Goal: Task Accomplishment & Management: Manage account settings

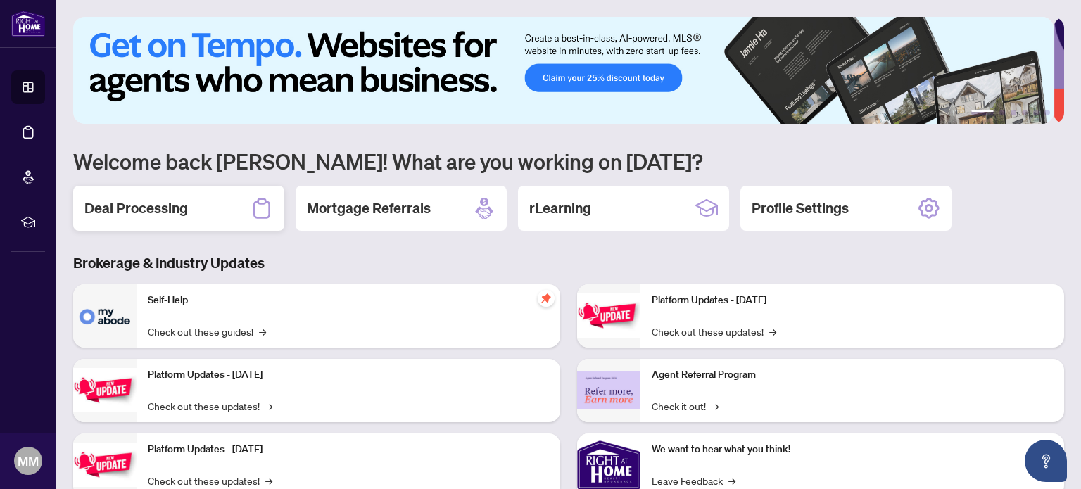
click at [167, 203] on h2 "Deal Processing" at bounding box center [135, 208] width 103 height 20
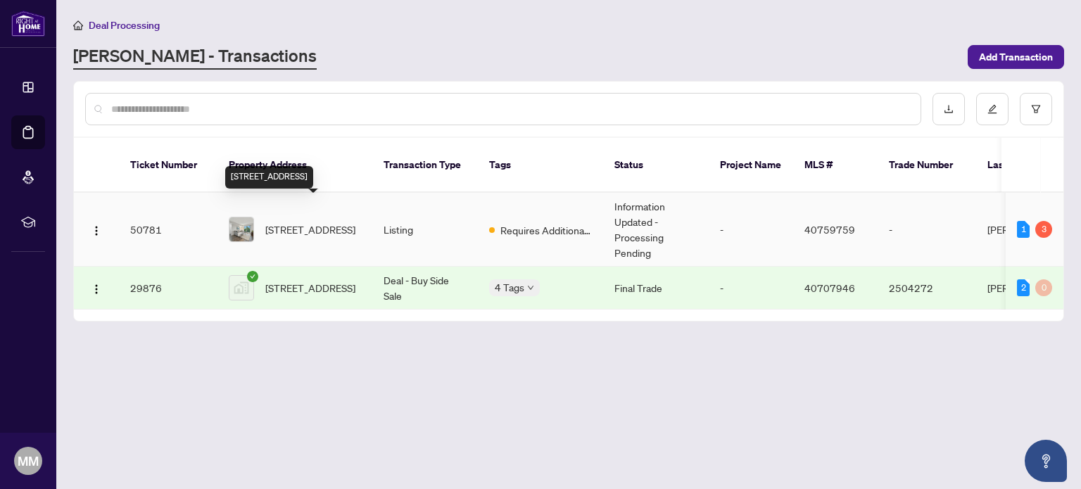
click at [287, 222] on span "[STREET_ADDRESS]" at bounding box center [310, 229] width 90 height 15
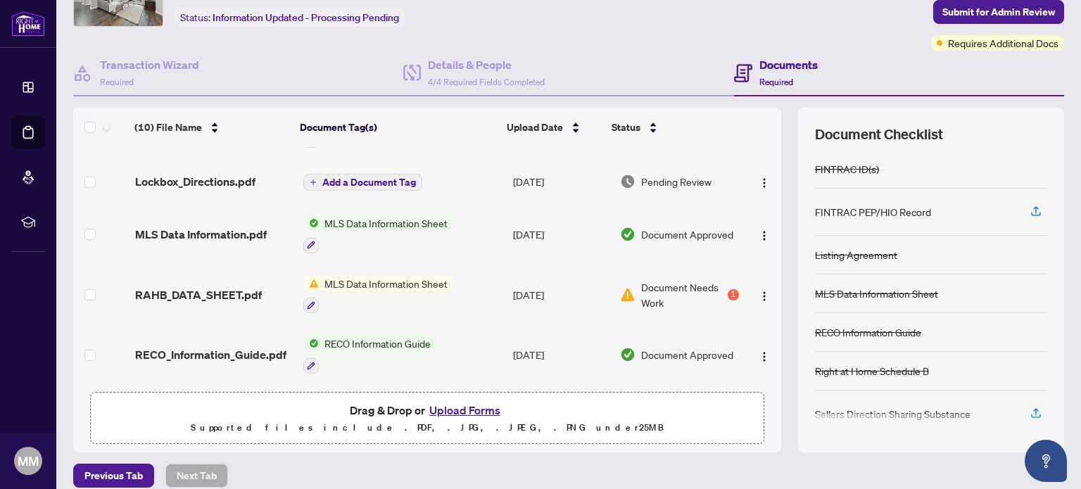
scroll to position [82, 0]
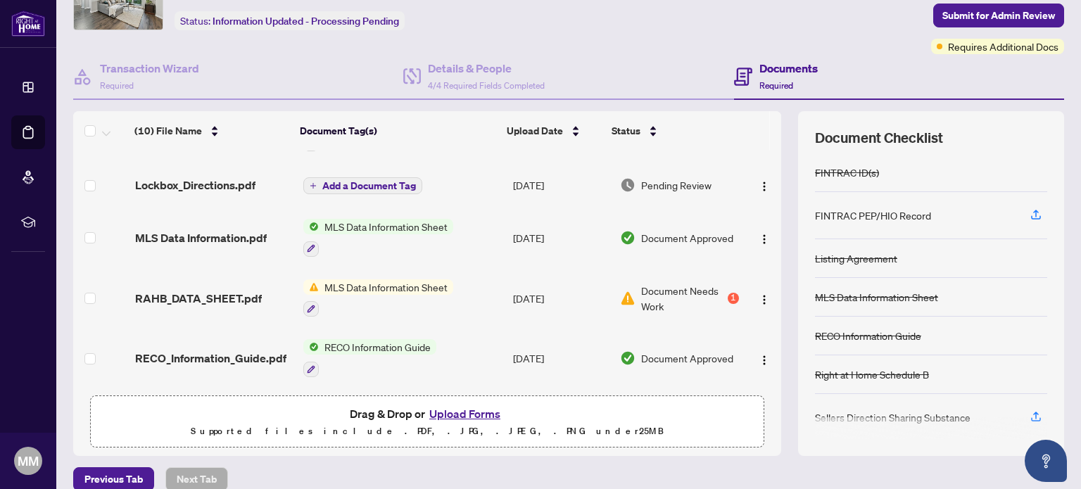
click at [441, 415] on button "Upload Forms" at bounding box center [465, 414] width 80 height 18
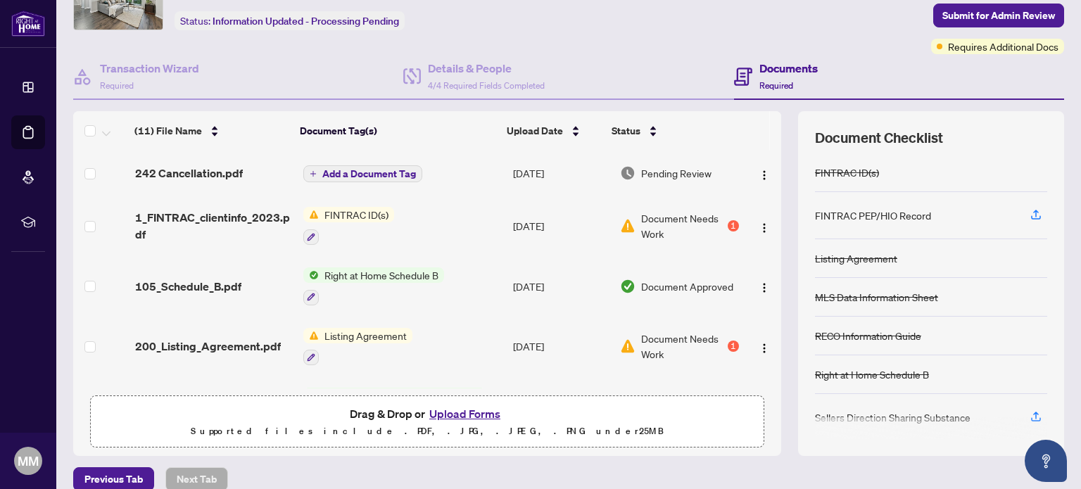
scroll to position [0, 0]
click at [759, 170] on img "button" at bounding box center [764, 175] width 11 height 11
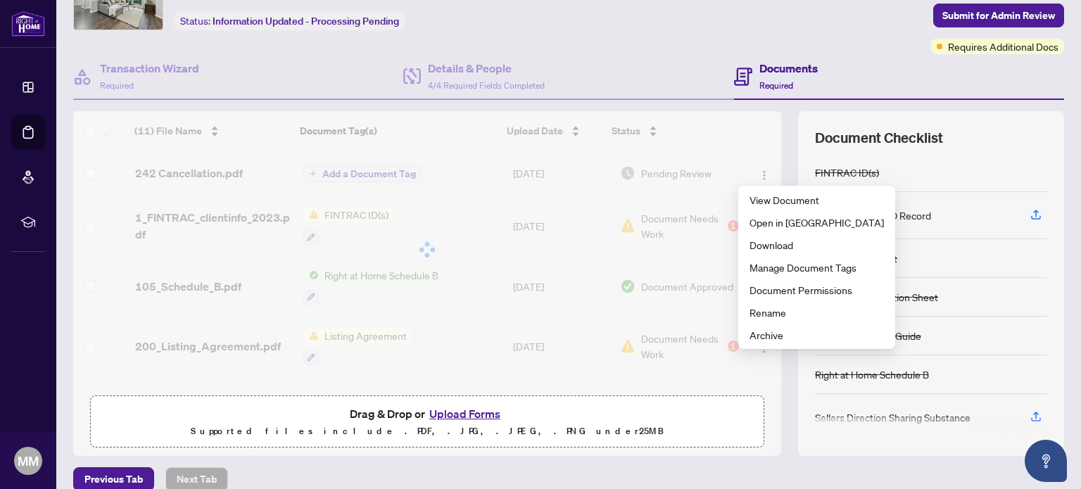
click at [375, 171] on div at bounding box center [427, 249] width 708 height 277
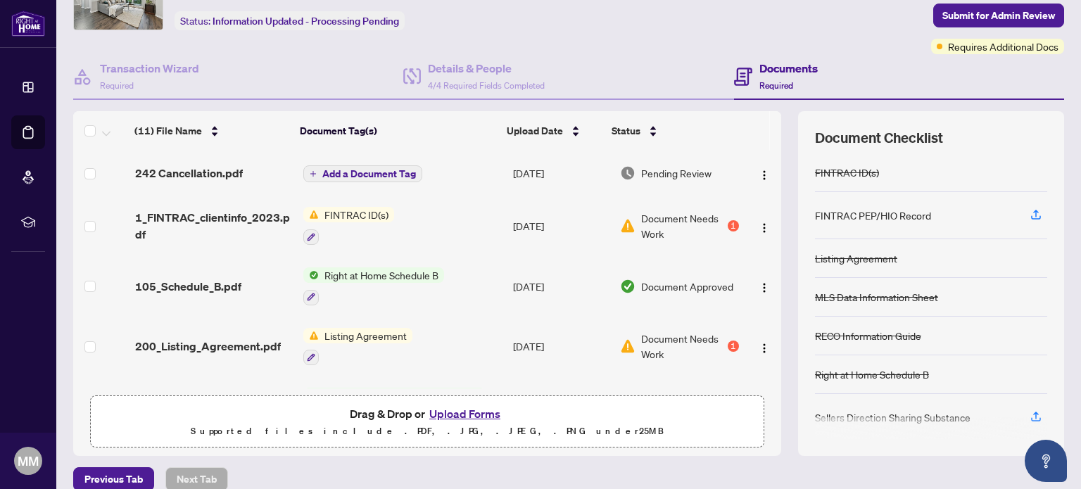
click at [350, 172] on span "Add a Document Tag" at bounding box center [369, 174] width 94 height 10
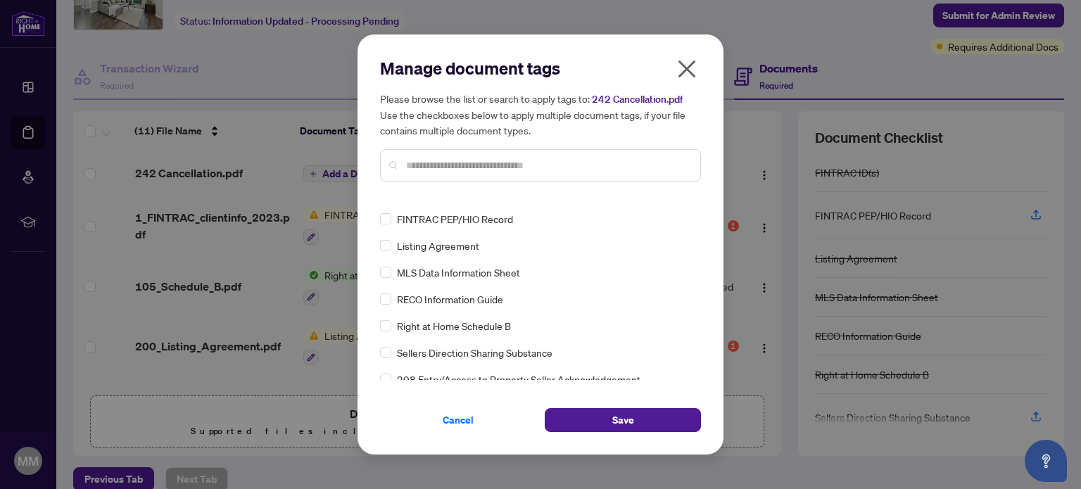
scroll to position [123, 0]
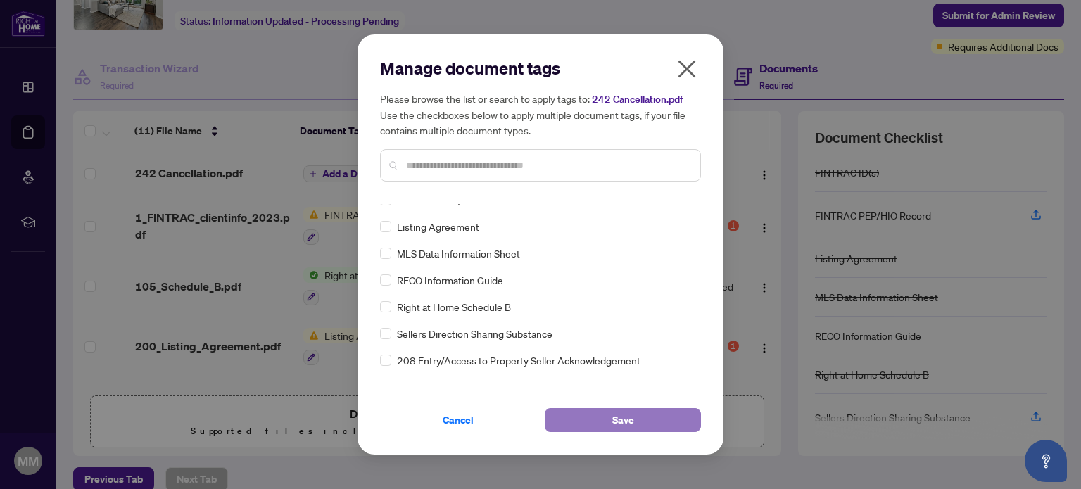
click at [621, 418] on span "Save" at bounding box center [623, 420] width 22 height 23
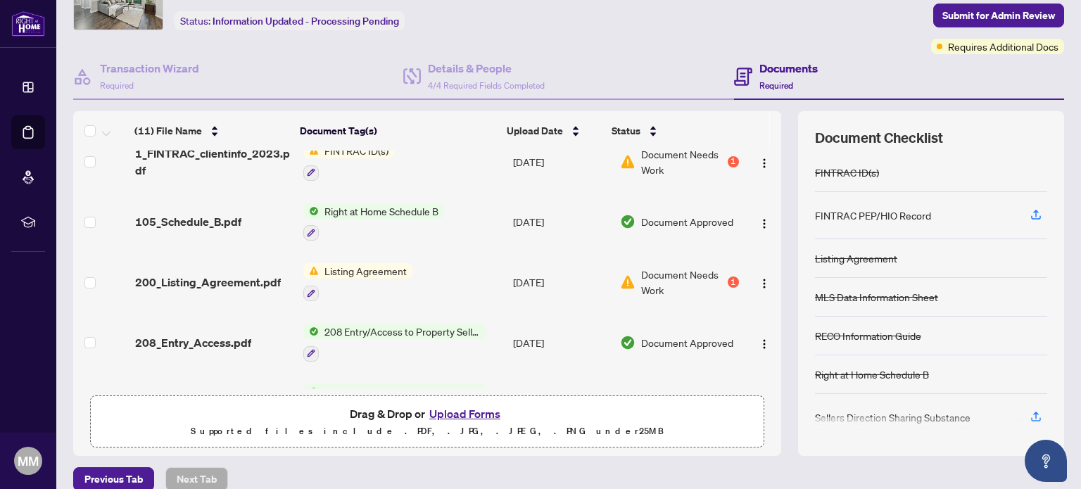
scroll to position [70, 0]
